Goal: Information Seeking & Learning: Learn about a topic

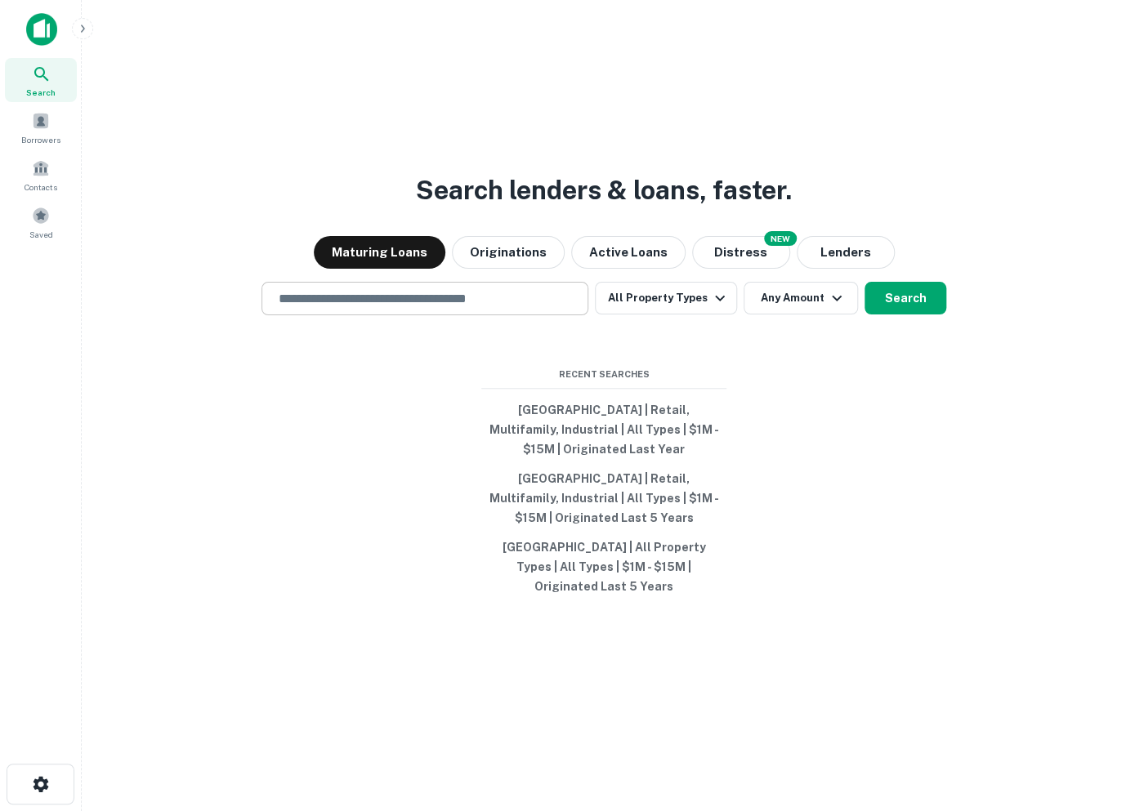
click at [343, 303] on input "text" at bounding box center [425, 298] width 312 height 19
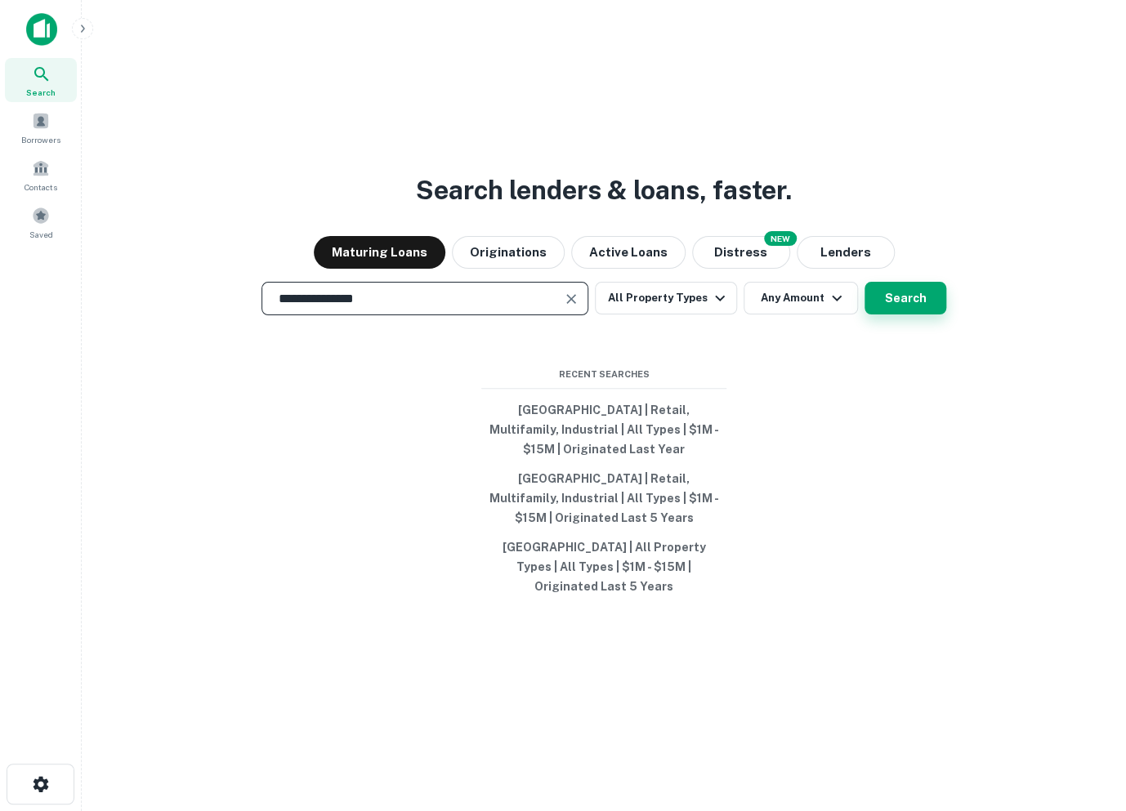
type input "**********"
click at [918, 287] on button "Search" at bounding box center [905, 298] width 82 height 33
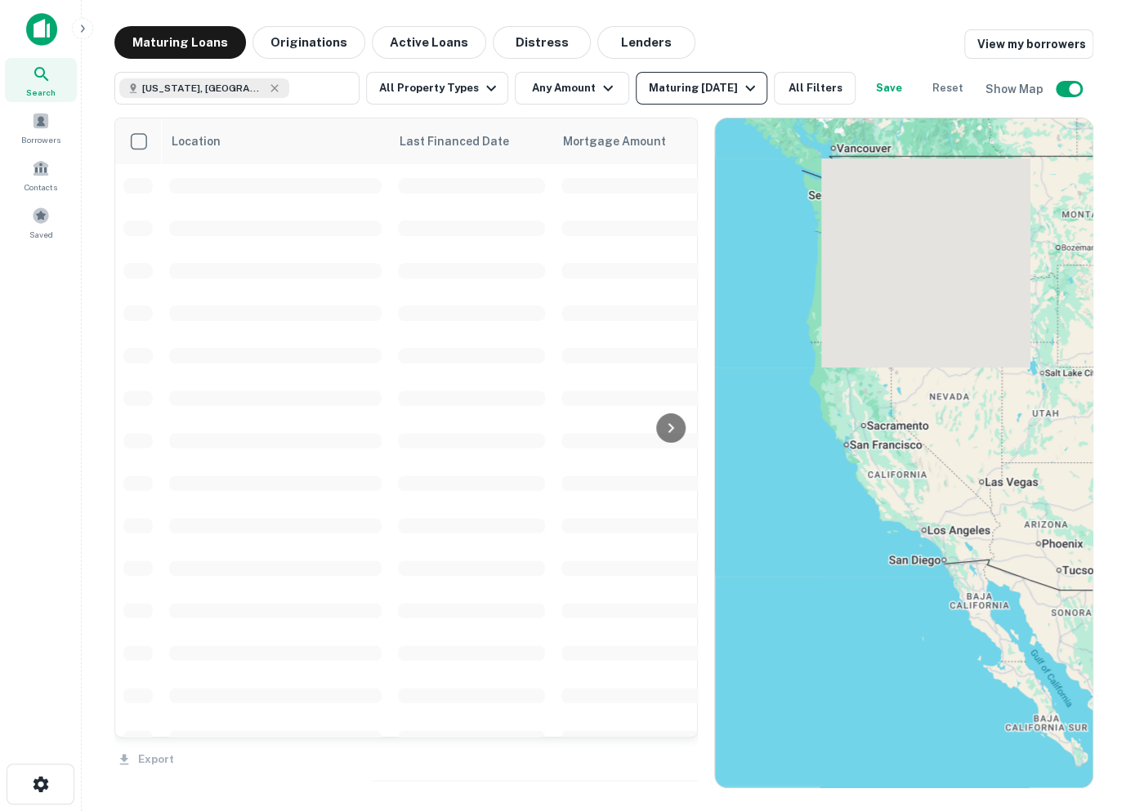
click at [711, 92] on div "Maturing [DATE]" at bounding box center [704, 88] width 111 height 20
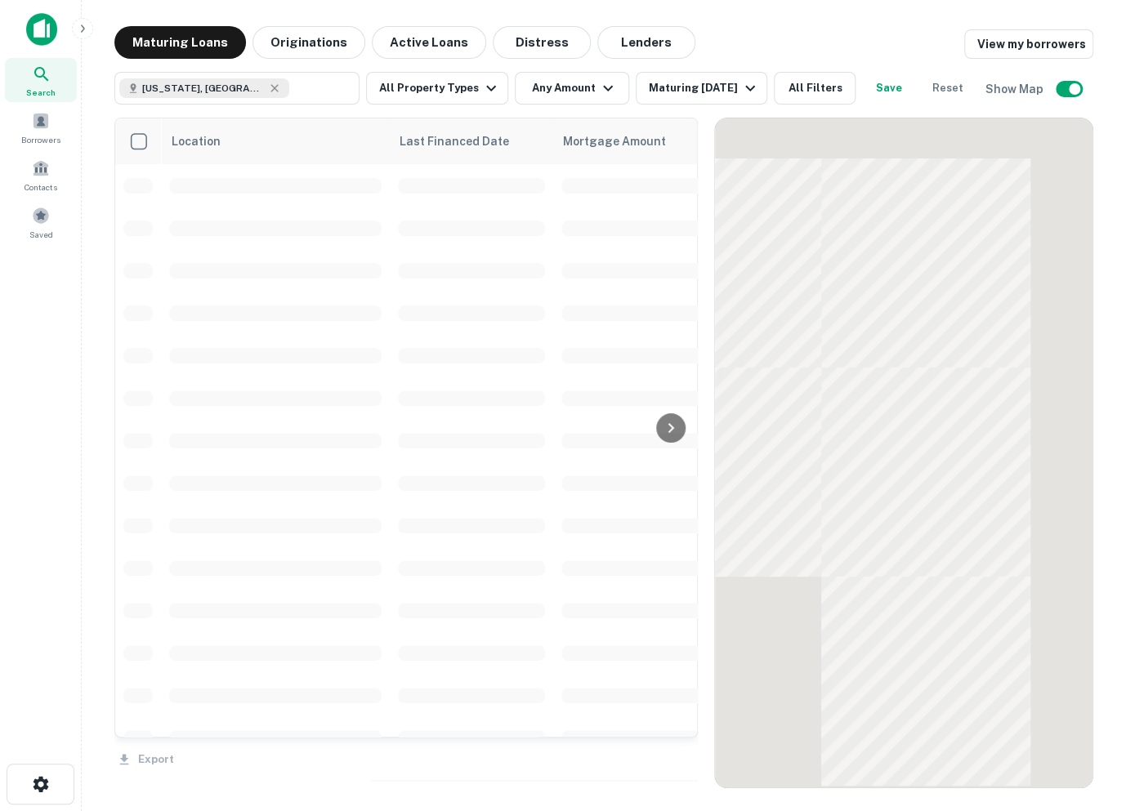
click at [438, 810] on div at bounding box center [563, 824] width 1126 height 0
click at [427, 810] on div at bounding box center [563, 824] width 1126 height 0
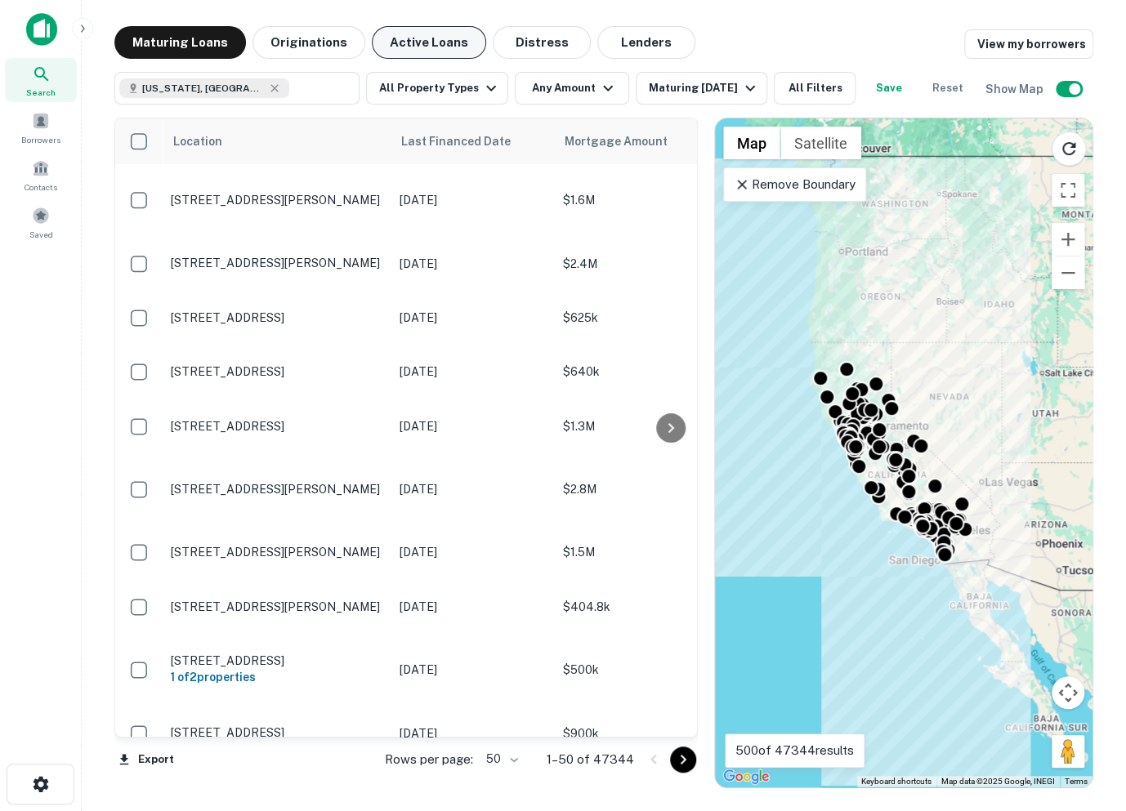
click at [419, 47] on button "Active Loans" at bounding box center [429, 42] width 114 height 33
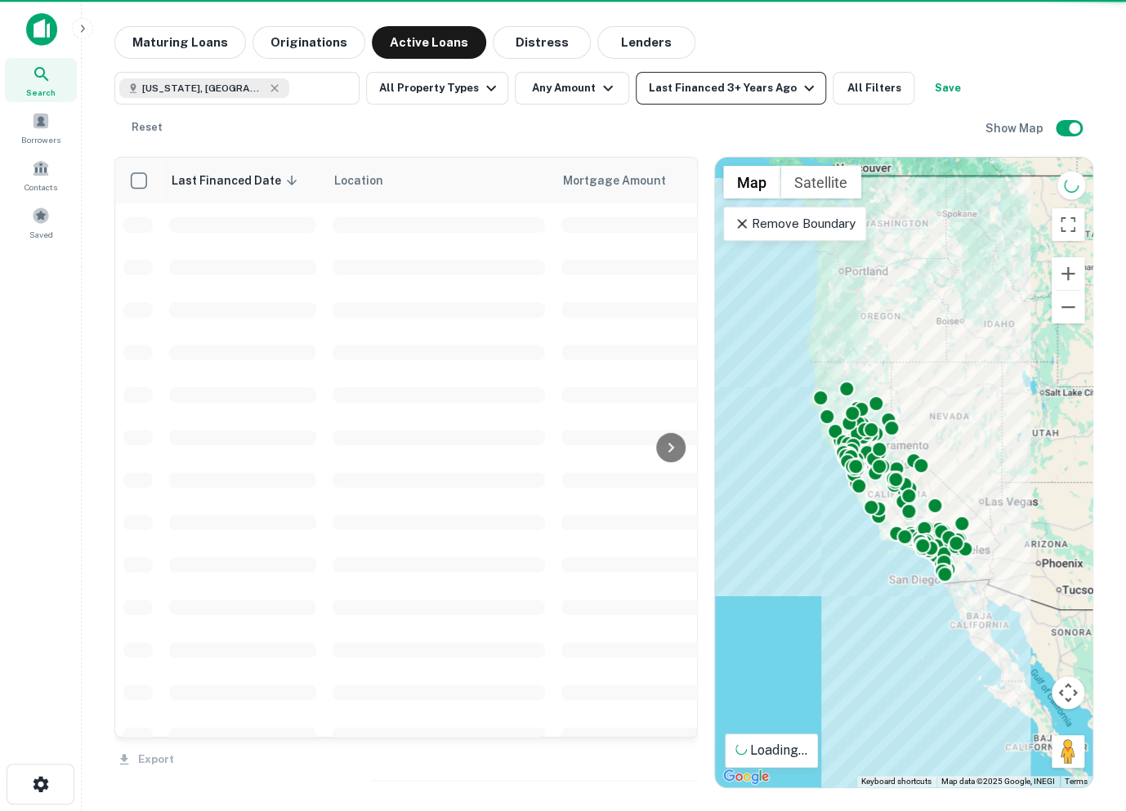
click at [736, 89] on div "Last Financed 3+ Years Ago" at bounding box center [734, 88] width 170 height 20
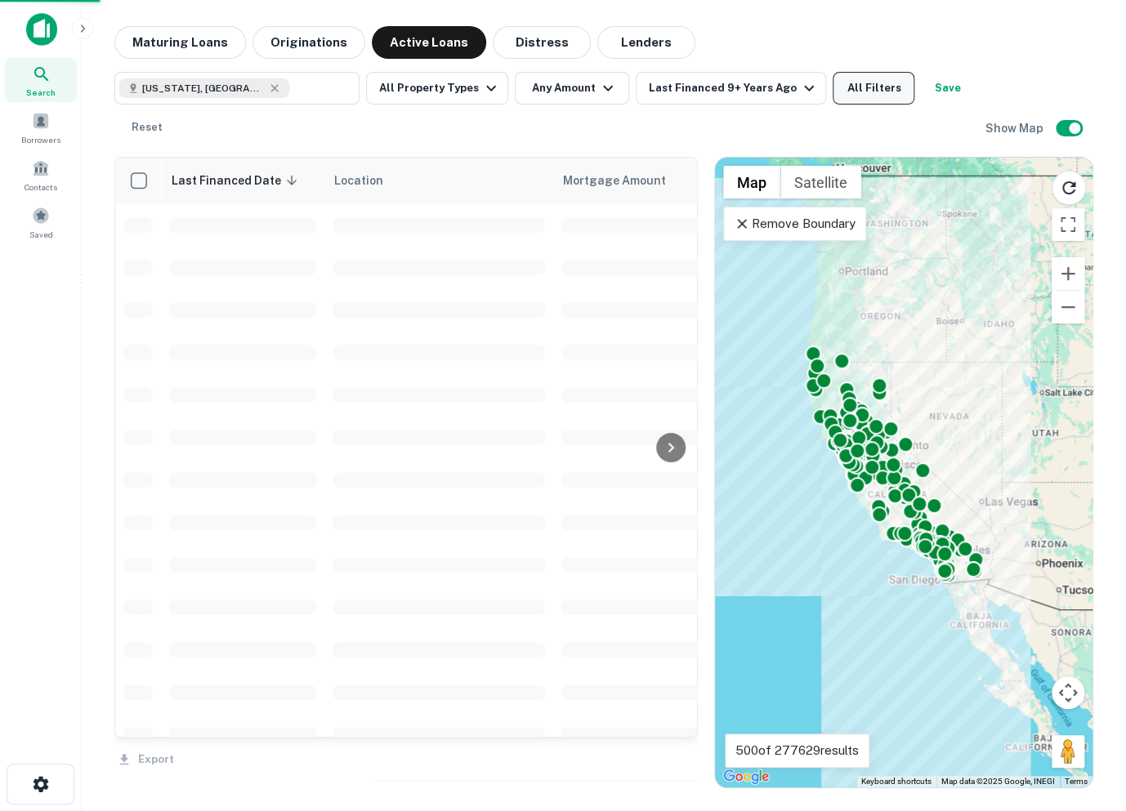
click at [868, 95] on button "All Filters" at bounding box center [873, 88] width 82 height 33
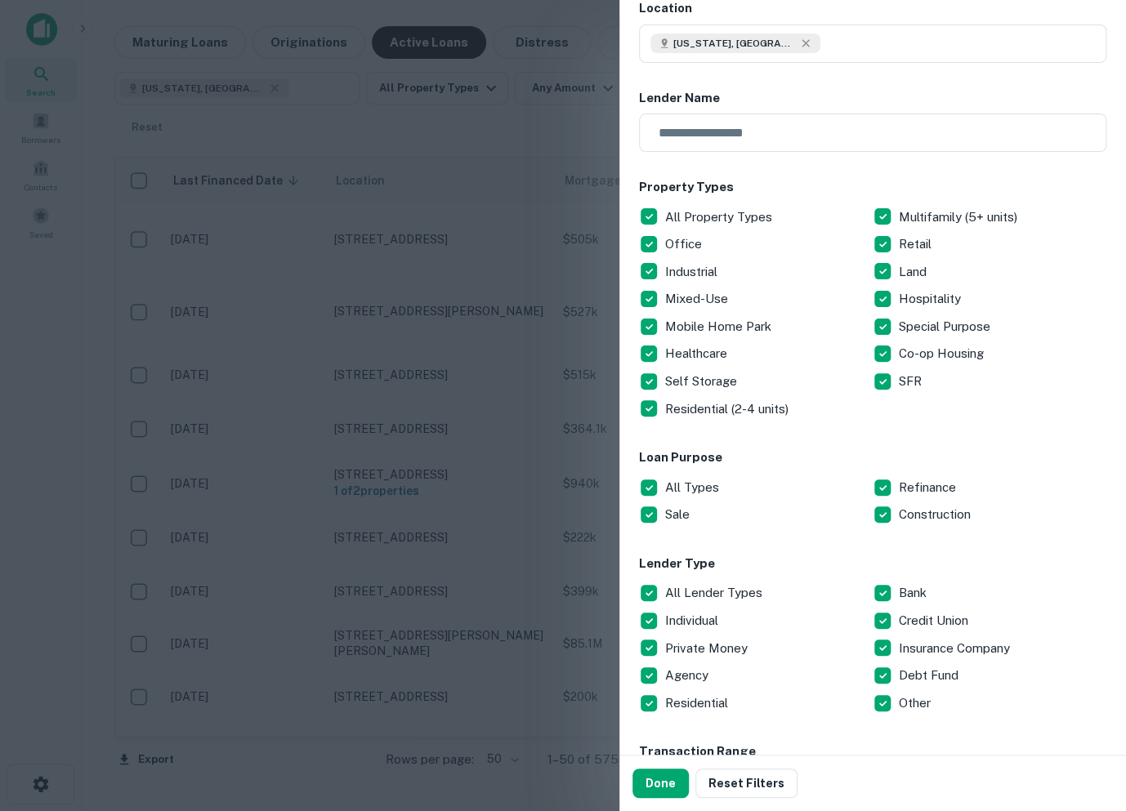
scroll to position [107, 0]
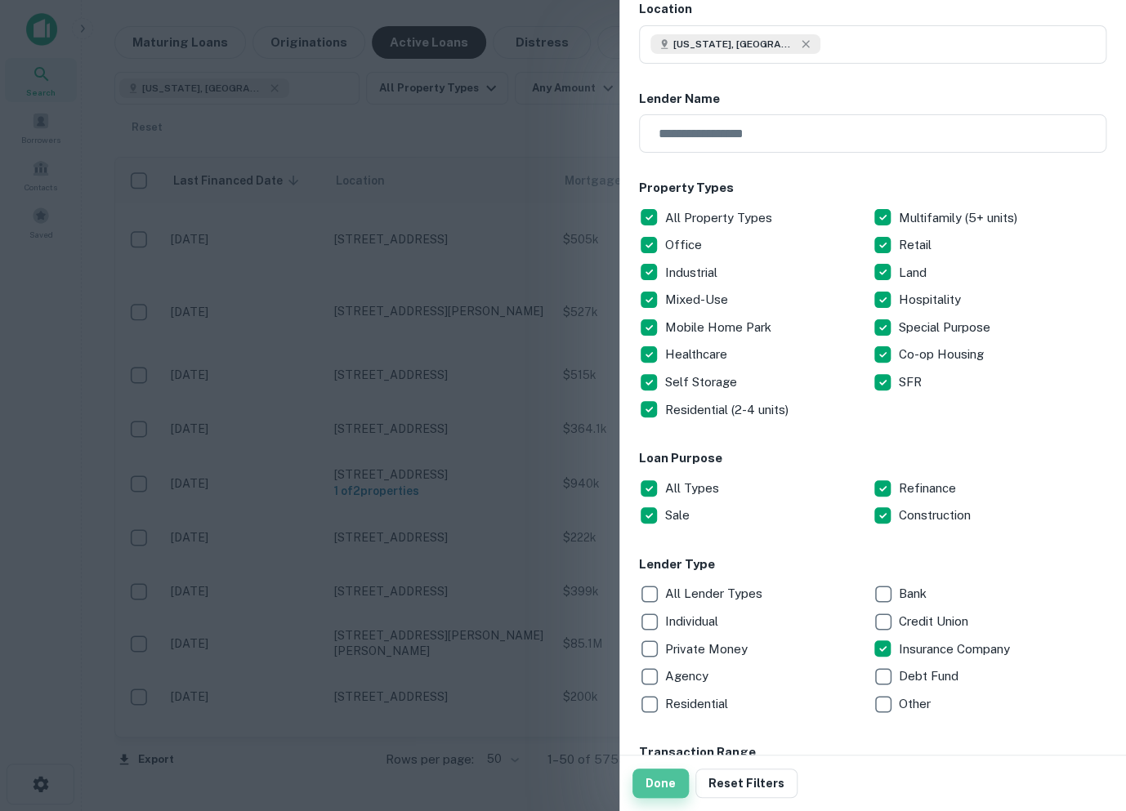
click at [636, 785] on button "Done" at bounding box center [660, 783] width 56 height 29
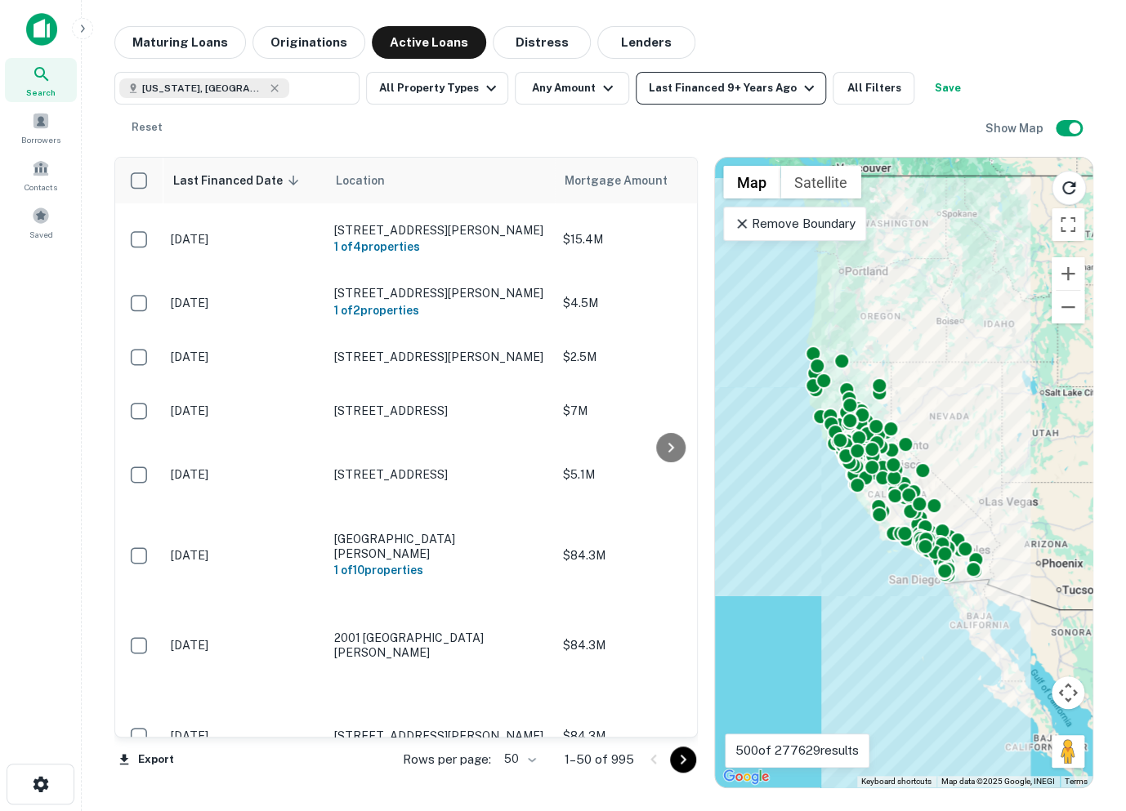
click at [671, 92] on div "Last Financed 9+ Years Ago" at bounding box center [734, 88] width 170 height 20
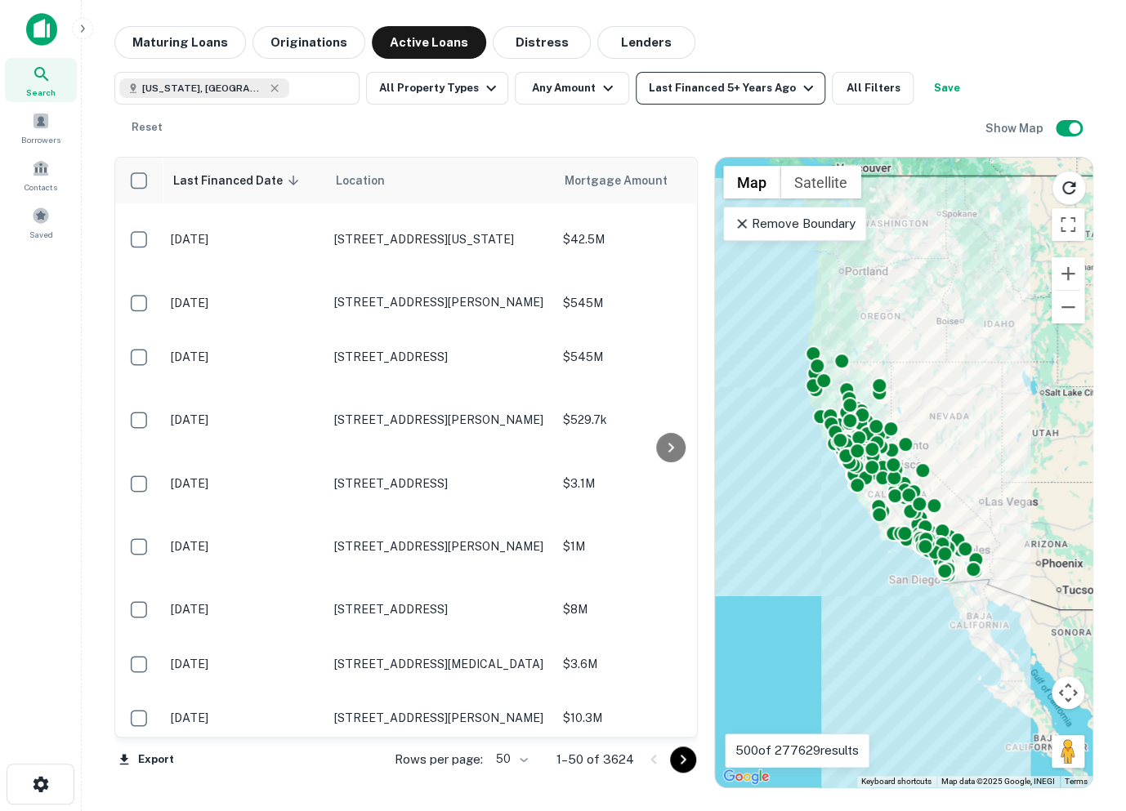
click at [720, 76] on button "Last Financed 5+ Years Ago" at bounding box center [731, 88] width 190 height 33
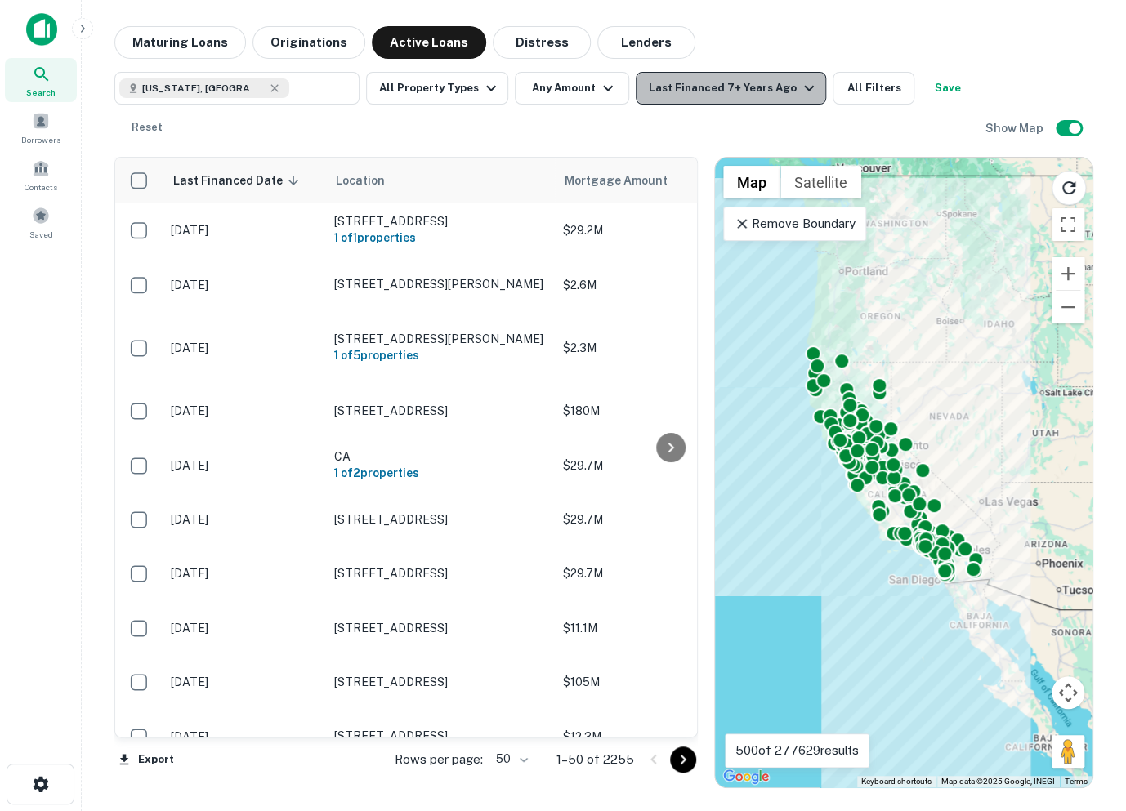
click at [739, 86] on div "Last Financed 7+ Years Ago" at bounding box center [734, 88] width 170 height 20
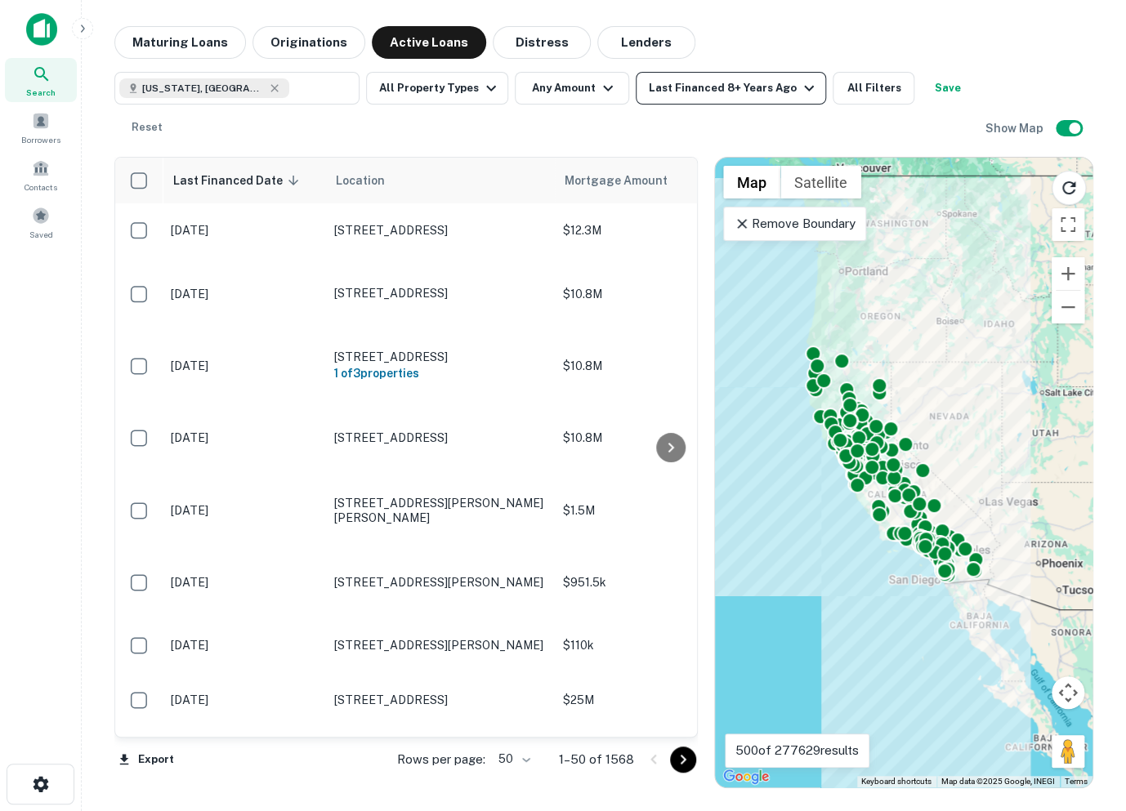
click at [698, 94] on div "Last Financed 8+ Years Ago" at bounding box center [734, 88] width 170 height 20
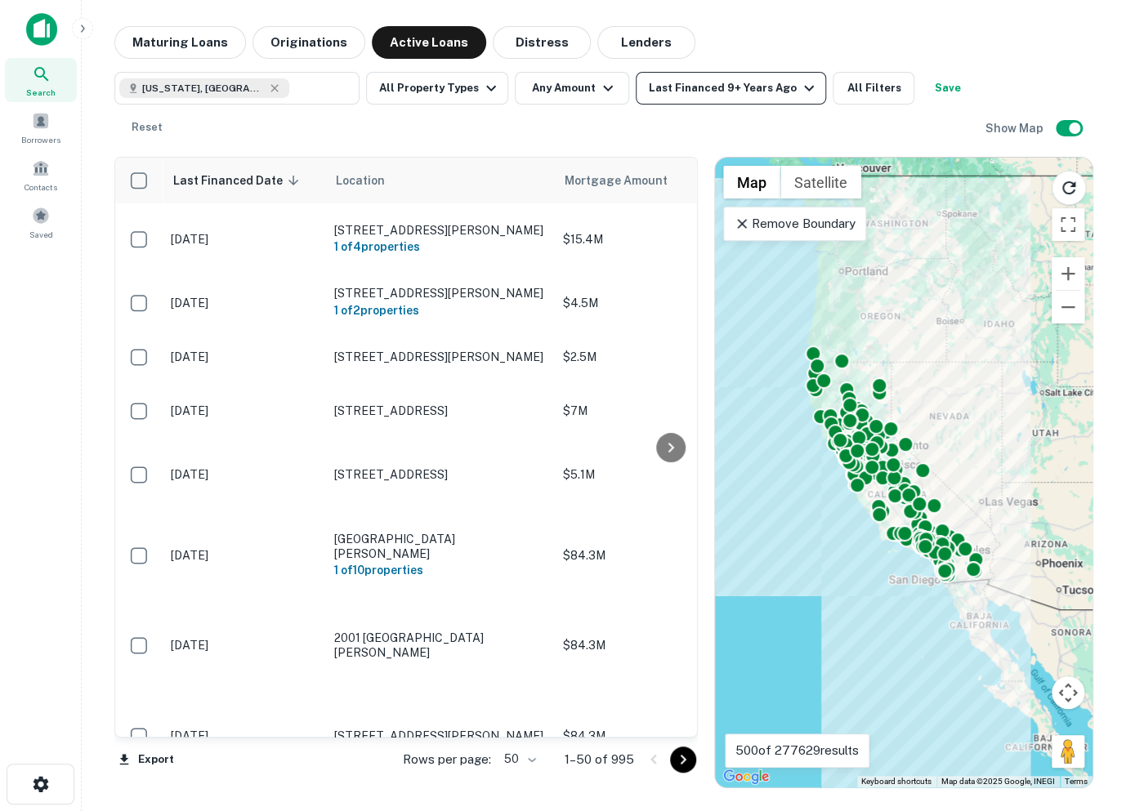
click at [741, 105] on div "[US_STATE], [GEOGRAPHIC_DATA] ​ All Property Types Any Amount Last Financed 9+ …" at bounding box center [549, 108] width 871 height 72
click at [740, 100] on button "Last Financed 9+ Years Ago" at bounding box center [731, 88] width 190 height 33
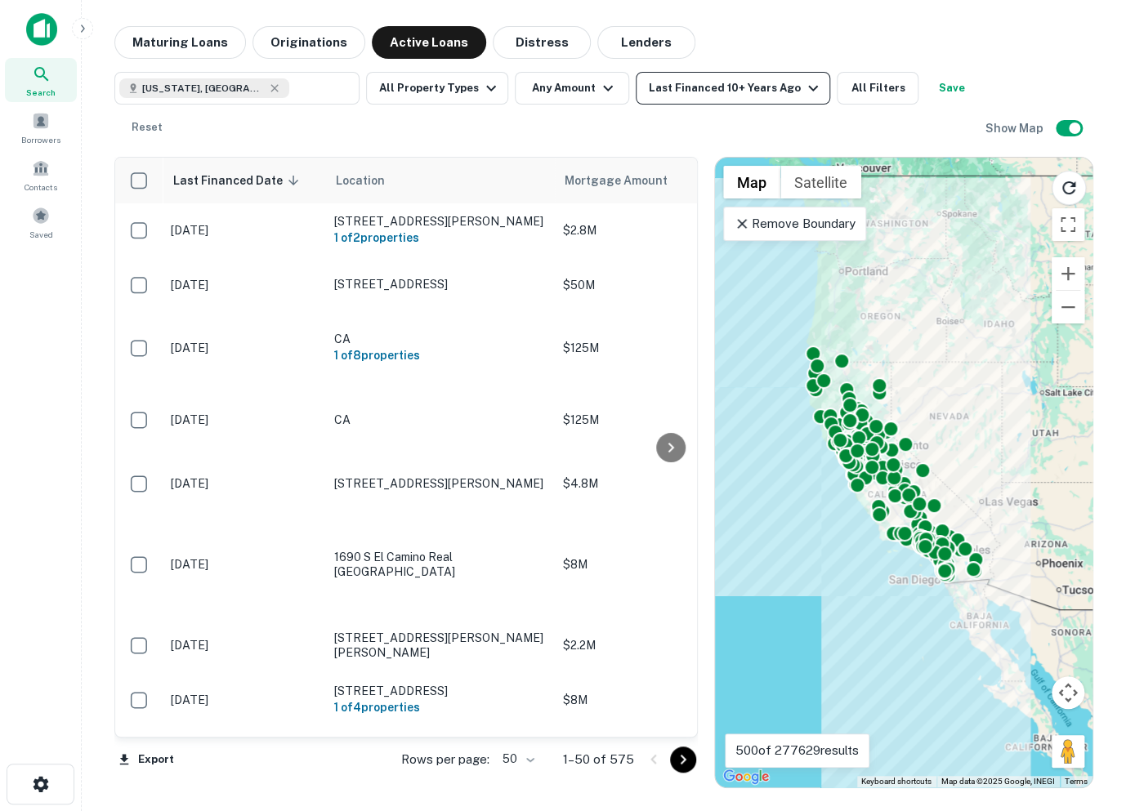
click at [725, 79] on div "Last Financed 10+ Years Ago" at bounding box center [736, 88] width 174 height 20
drag, startPoint x: 677, startPoint y: 196, endPoint x: 694, endPoint y: 274, distance: 80.1
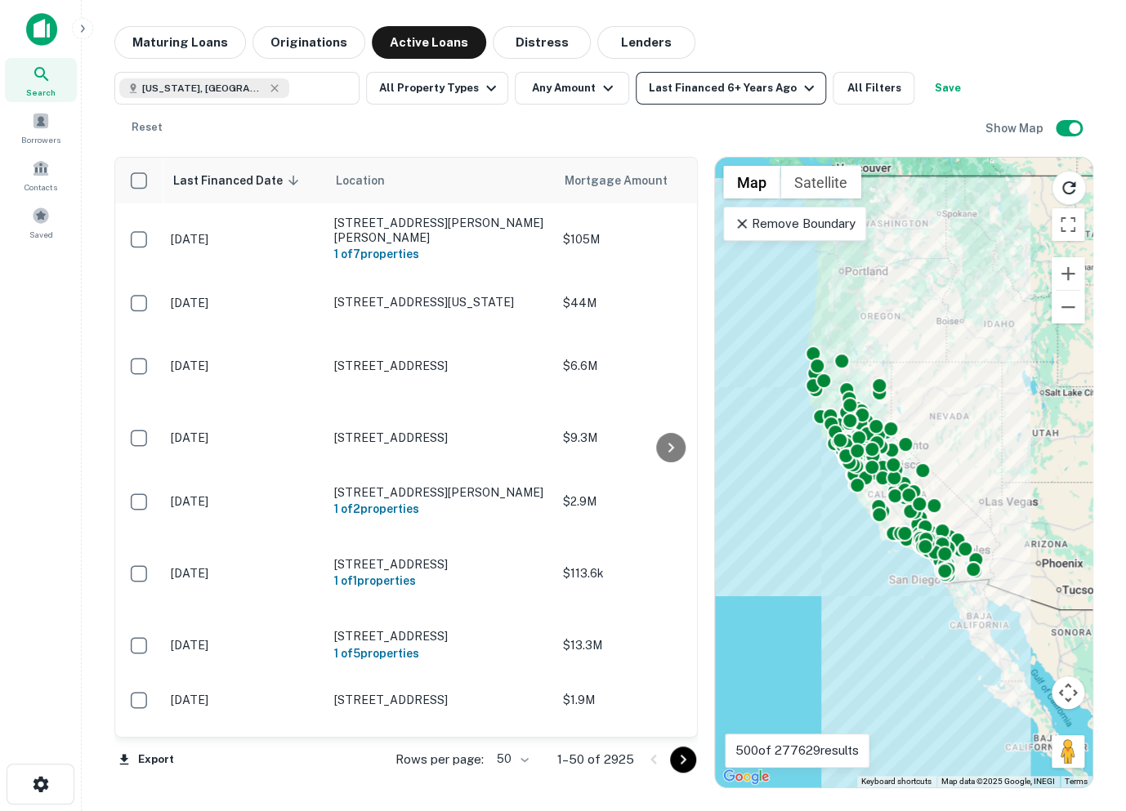
click at [697, 84] on div "Last Financed 6+ Years Ago" at bounding box center [734, 88] width 170 height 20
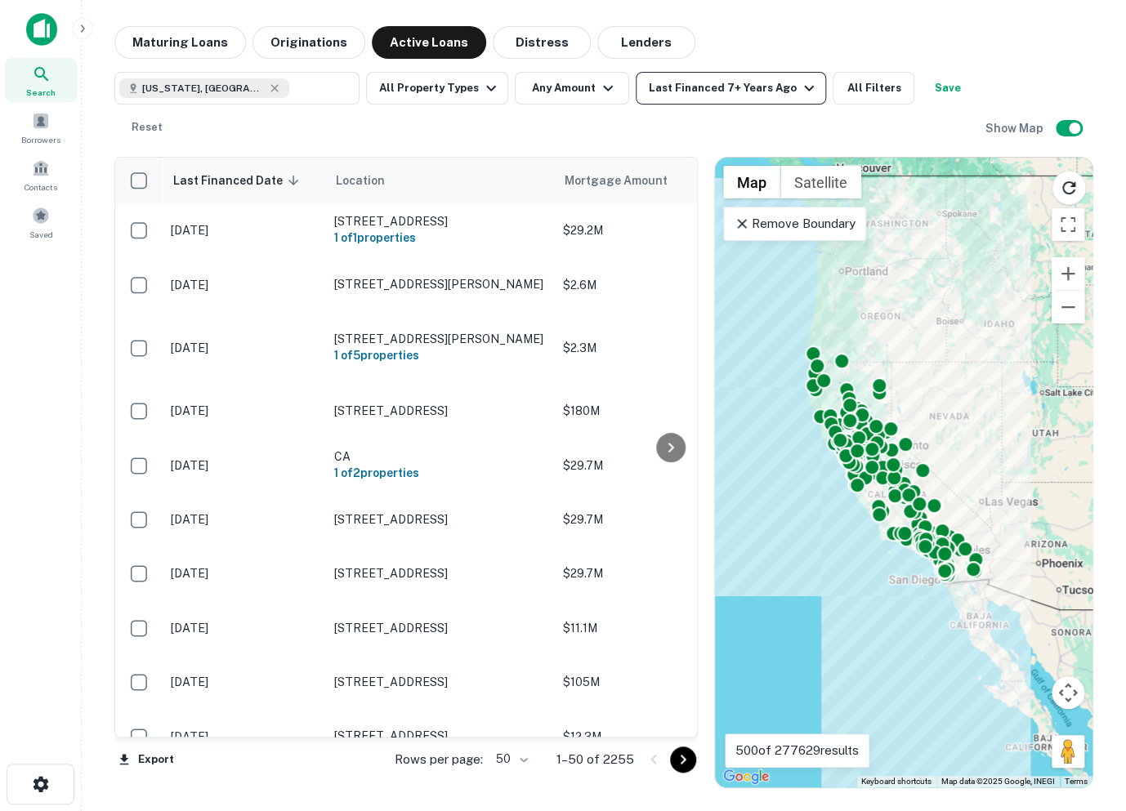
click at [694, 92] on div "Last Financed 7+ Years Ago" at bounding box center [734, 88] width 170 height 20
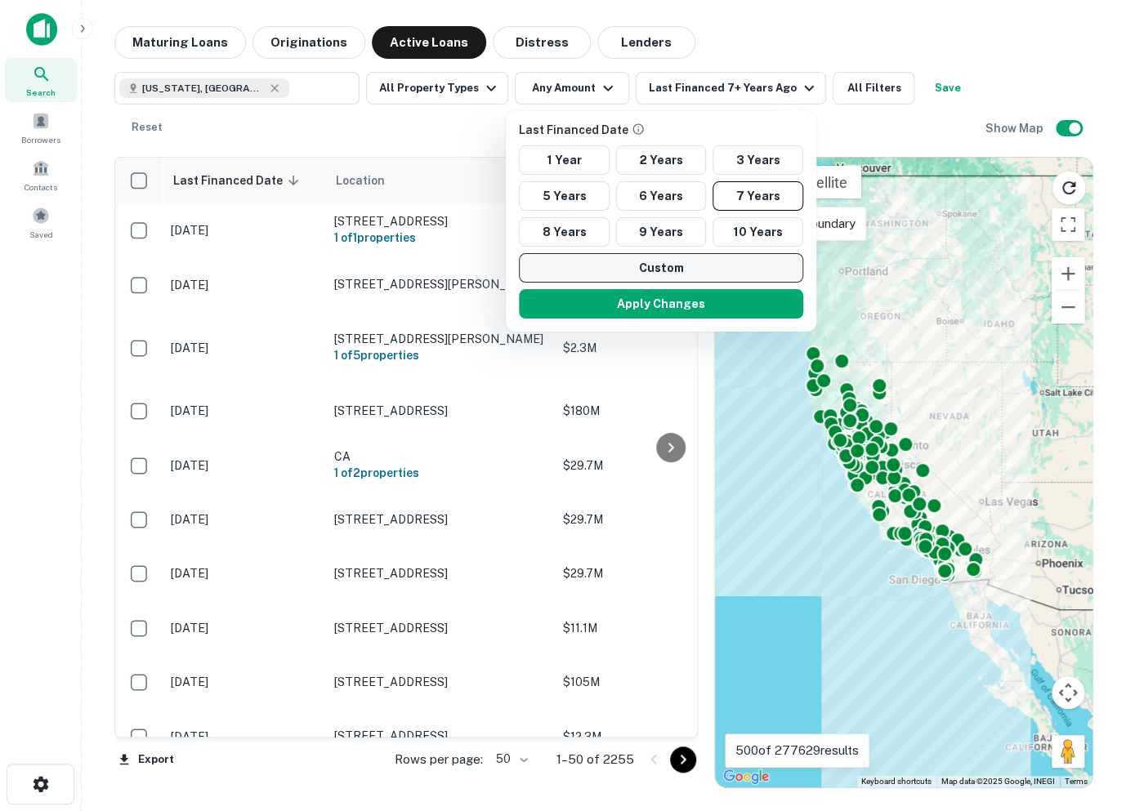
drag, startPoint x: 582, startPoint y: 193, endPoint x: 640, endPoint y: 264, distance: 91.7
click at [582, 193] on button "5 Years" at bounding box center [564, 195] width 91 height 29
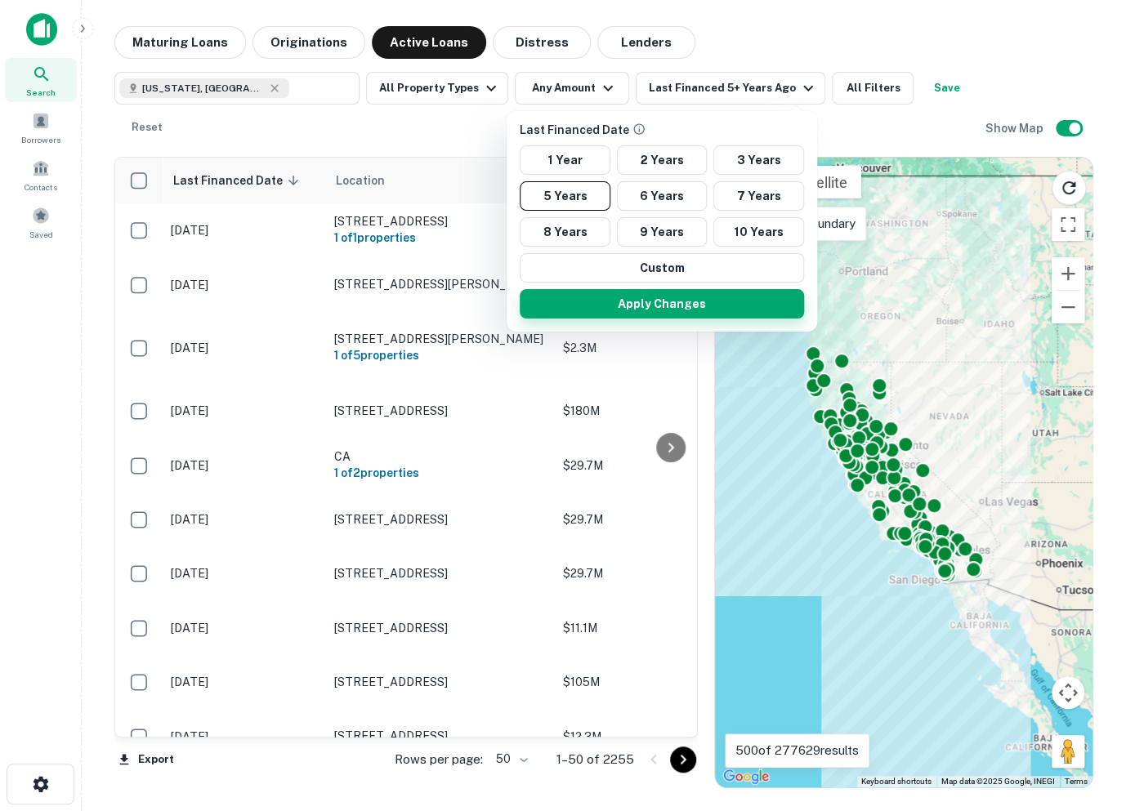
click at [671, 305] on button "Apply Changes" at bounding box center [662, 303] width 284 height 29
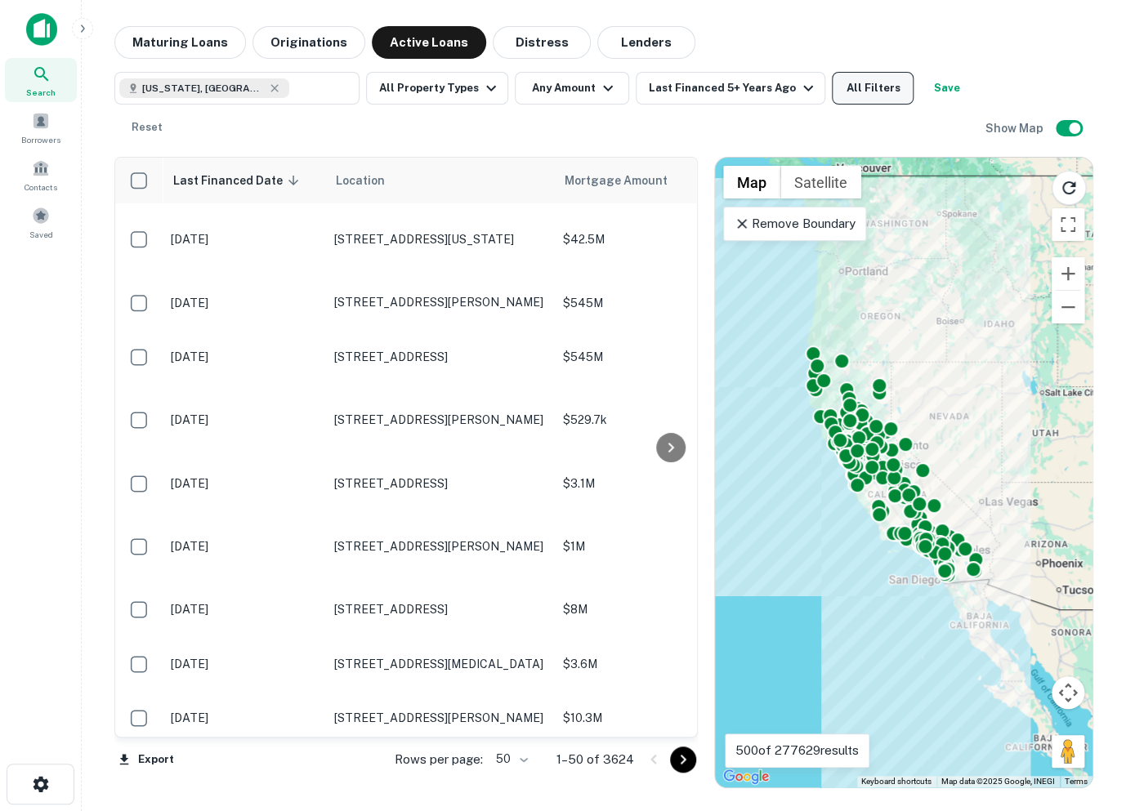
click at [857, 87] on button "All Filters" at bounding box center [873, 88] width 82 height 33
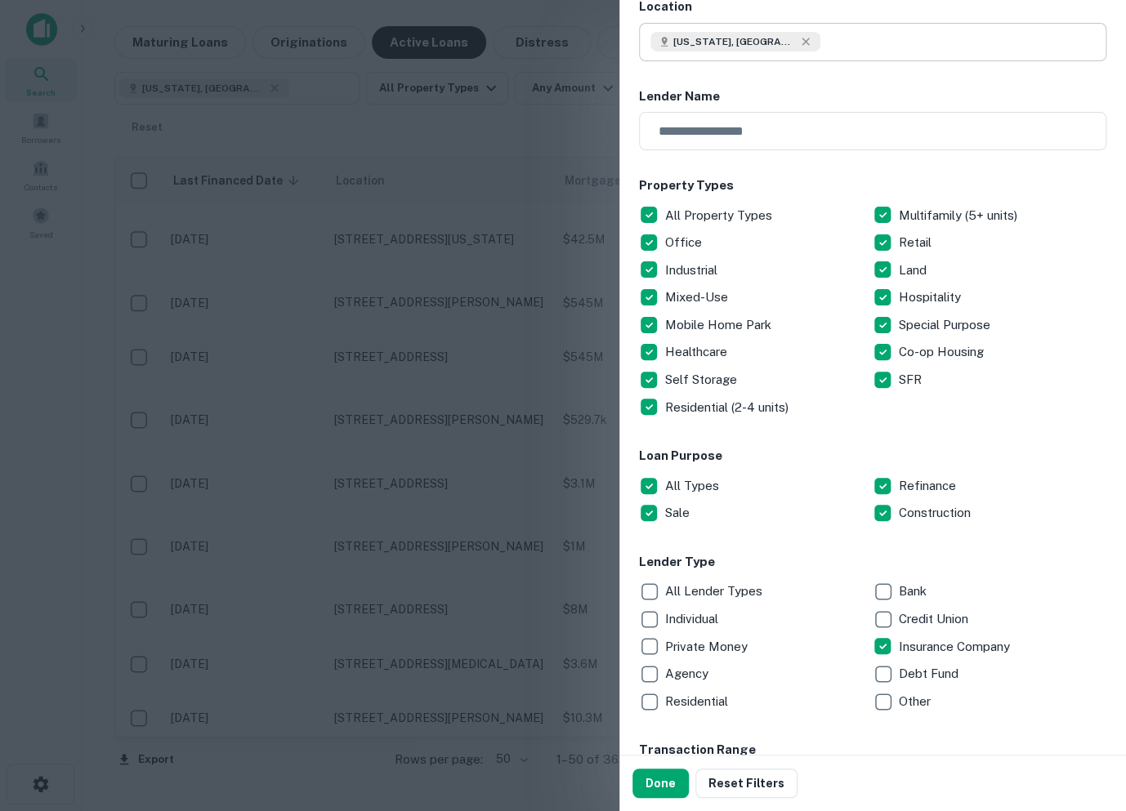
scroll to position [108, 0]
